Goal: Ask a question

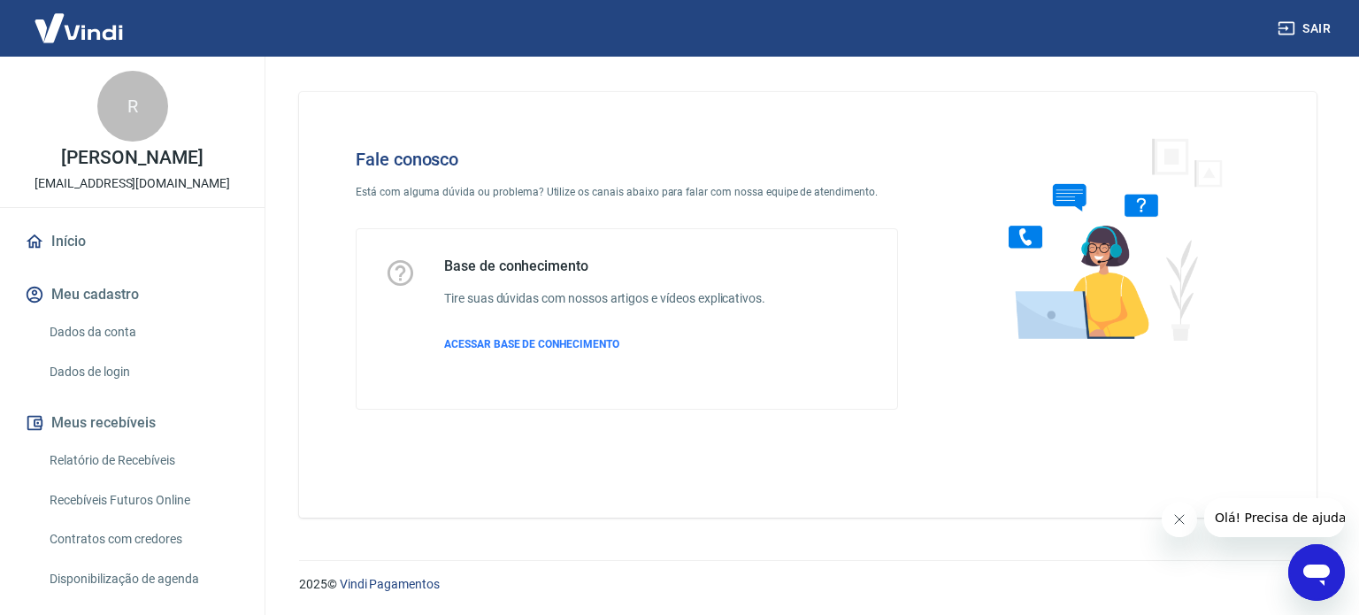
scroll to position [301, 0]
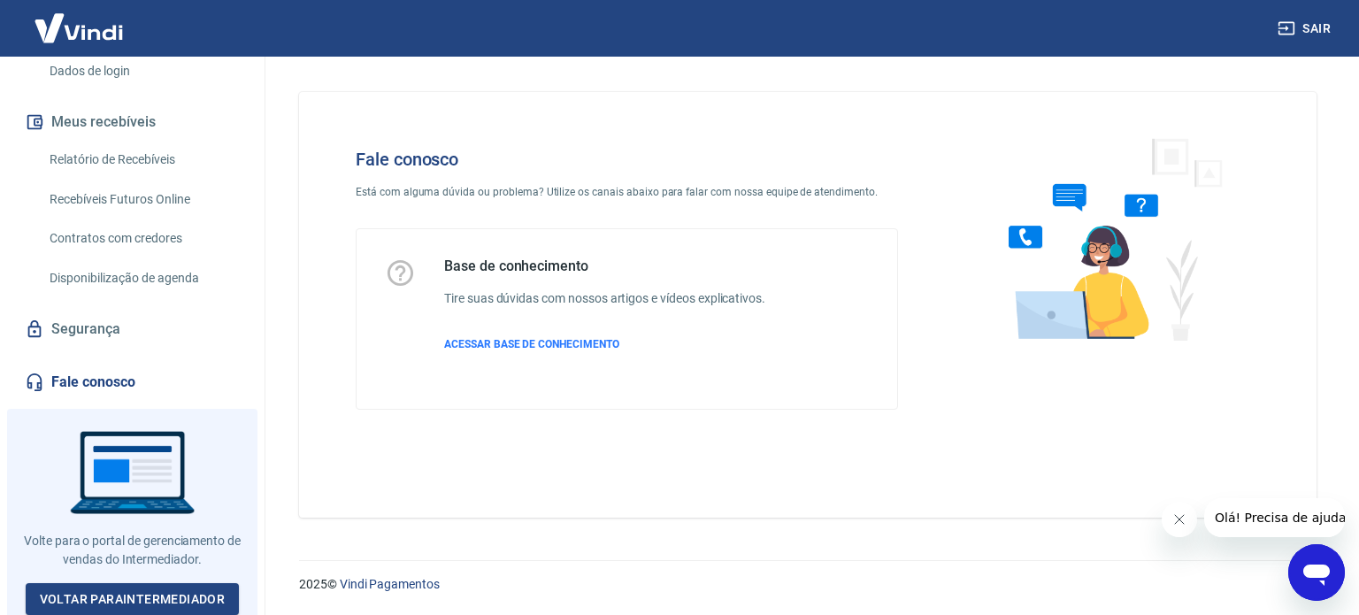
click at [110, 433] on div at bounding box center [132, 515] width 250 height 213
click at [99, 487] on div at bounding box center [132, 515] width 250 height 213
click at [109, 384] on link "Fale conosco" at bounding box center [132, 382] width 222 height 39
click at [564, 349] on span "ACESSAR BASE DE CONHECIMENTO" at bounding box center [531, 344] width 175 height 12
click at [501, 341] on span "ACESSAR BASE DE CONHECIMENTO" at bounding box center [531, 344] width 175 height 12
